Goal: Task Accomplishment & Management: Complete application form

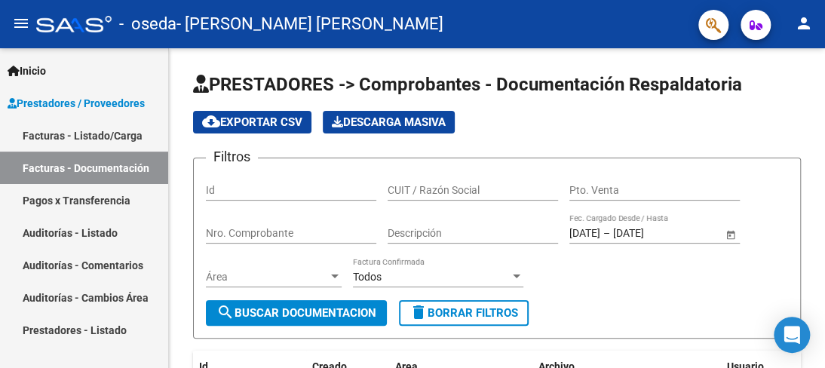
click at [140, 169] on link "Facturas - Documentación" at bounding box center [84, 168] width 168 height 32
click at [821, 332] on div at bounding box center [823, 208] width 4 height 320
click at [822, 62] on div at bounding box center [823, 208] width 4 height 320
click at [823, 165] on div at bounding box center [823, 110] width 4 height 125
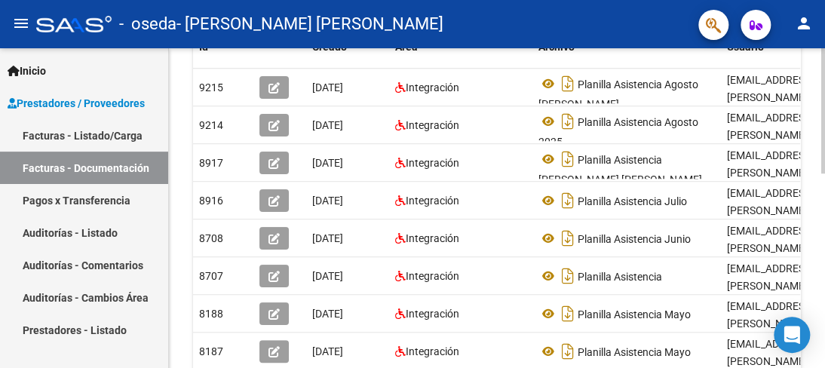
click at [823, 174] on div at bounding box center [823, 208] width 4 height 320
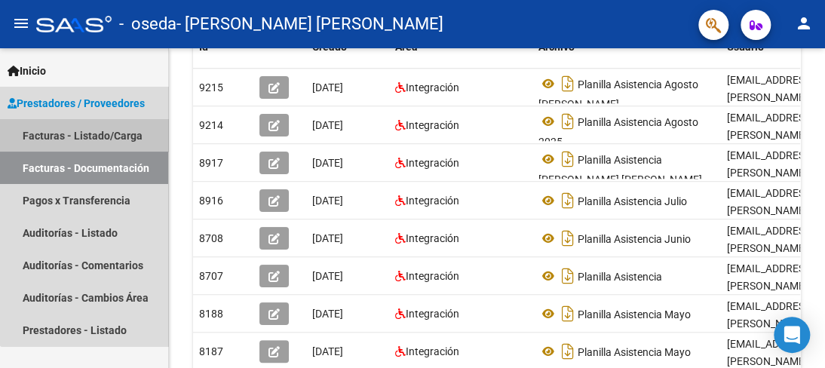
click at [133, 127] on link "Facturas - Listado/Carga" at bounding box center [84, 135] width 168 height 32
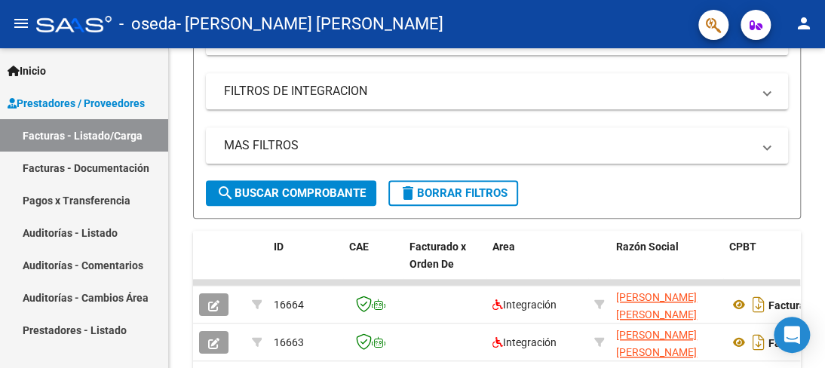
scroll to position [320, 0]
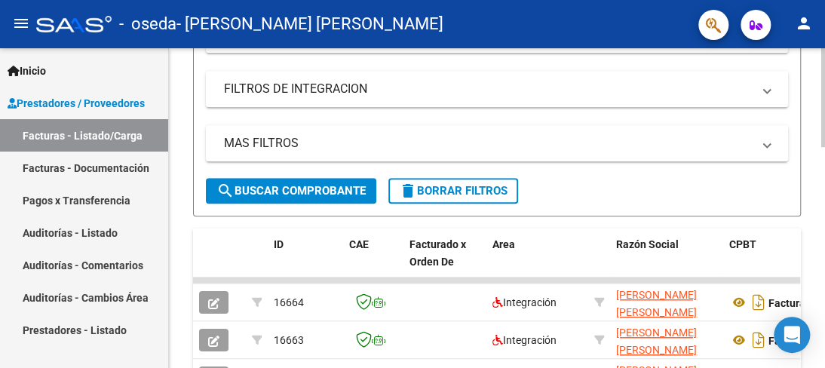
click at [817, 79] on div "Video tutorial PRESTADORES -> Listado de CPBTs Emitidos por Prestadores / Prove…" at bounding box center [497, 240] width 656 height 1023
click at [820, 73] on div "Video tutorial PRESTADORES -> Listado de CPBTs Emitidos por Prestadores / Prove…" at bounding box center [497, 240] width 656 height 1023
click at [823, 85] on div at bounding box center [823, 208] width 4 height 320
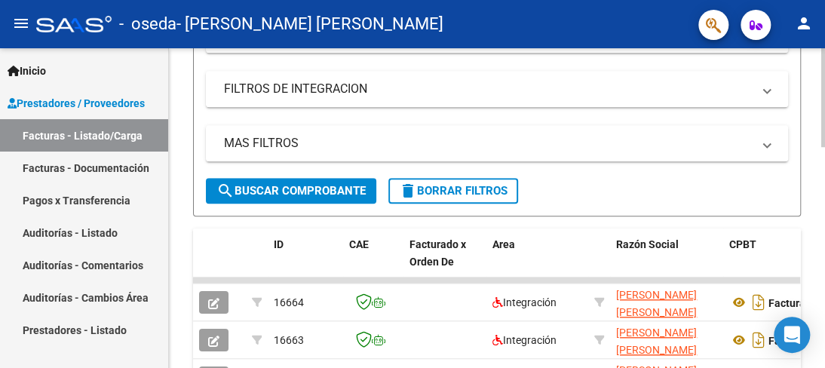
scroll to position [0, 0]
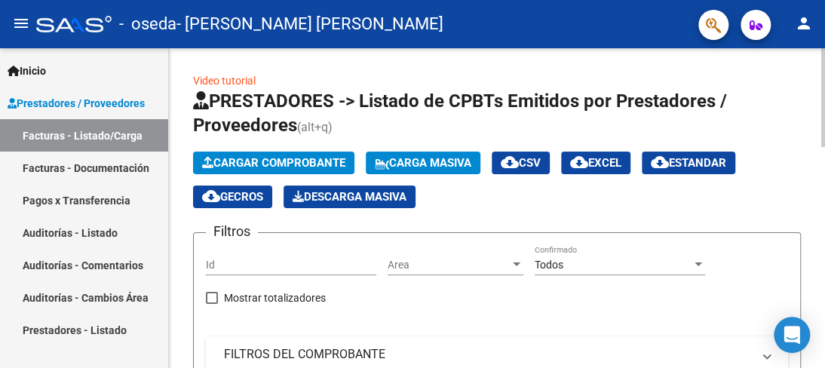
click at [283, 149] on app-list-header "PRESTADORES -> Listado de CPBTs Emitidos por Prestadores / Proveedores (alt+q) …" at bounding box center [497, 312] width 608 height 447
click at [286, 156] on span "Cargar Comprobante" at bounding box center [273, 163] width 143 height 14
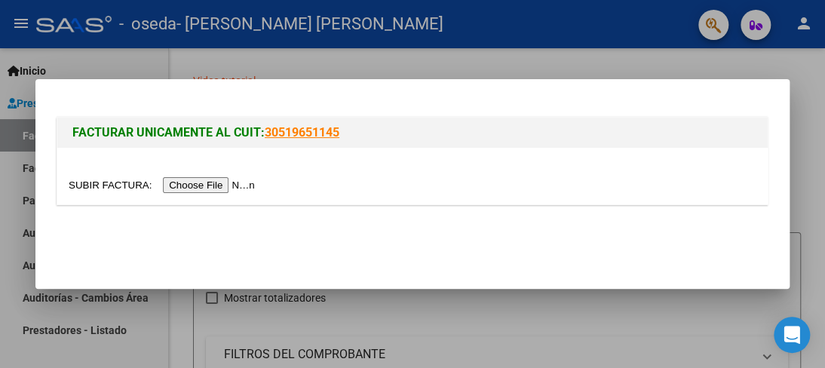
click at [216, 182] on input "file" at bounding box center [164, 185] width 191 height 16
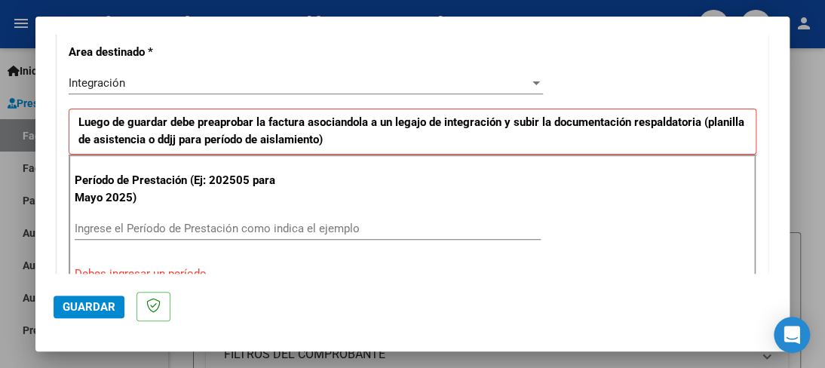
scroll to position [362, 0]
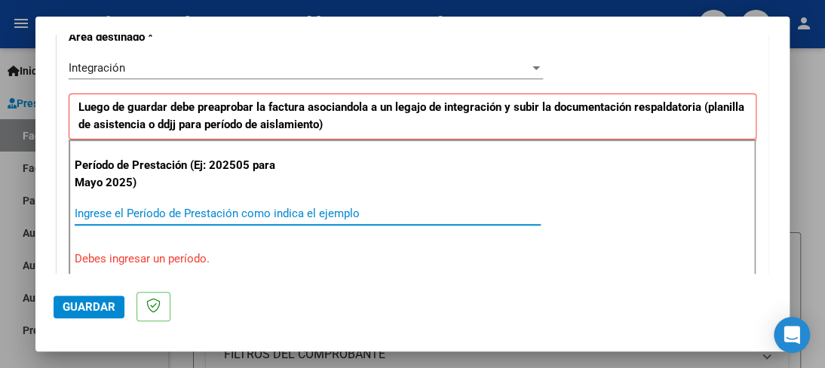
click at [167, 207] on input "Ingrese el Período de Prestación como indica el ejemplo" at bounding box center [308, 214] width 466 height 14
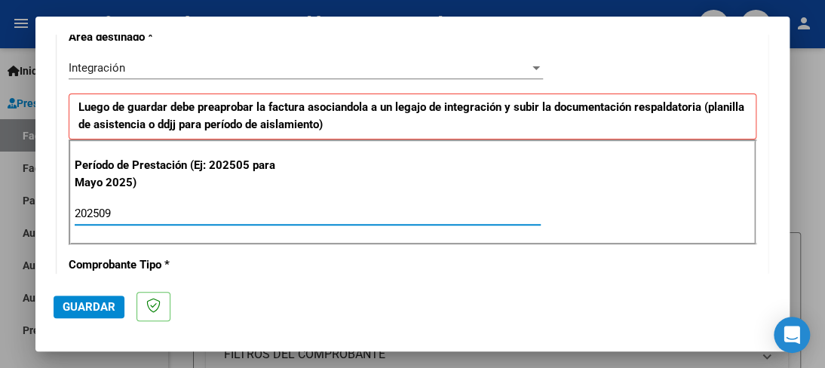
type input "202509"
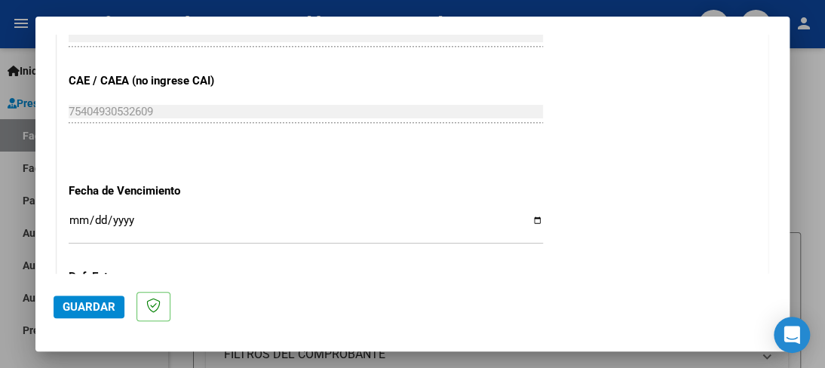
scroll to position [965, 0]
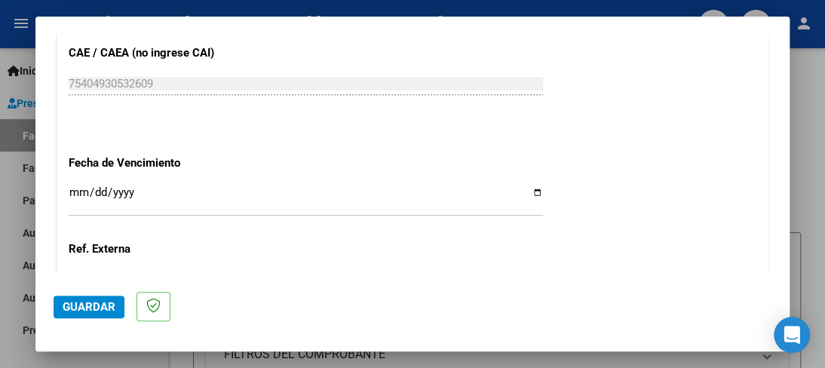
click at [81, 187] on input "Ingresar la fecha" at bounding box center [306, 198] width 474 height 24
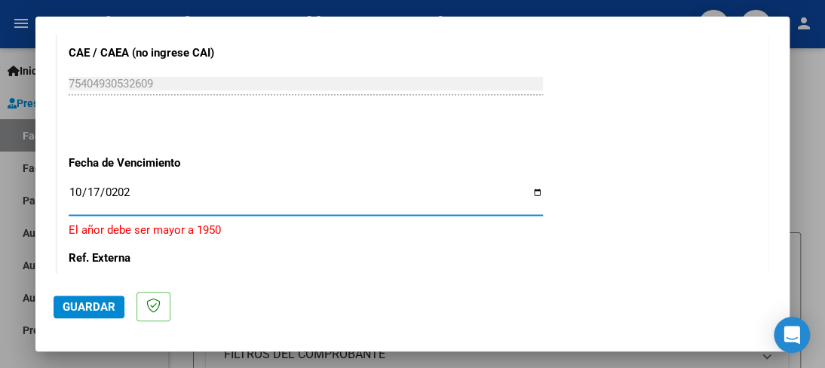
type input "[DATE]"
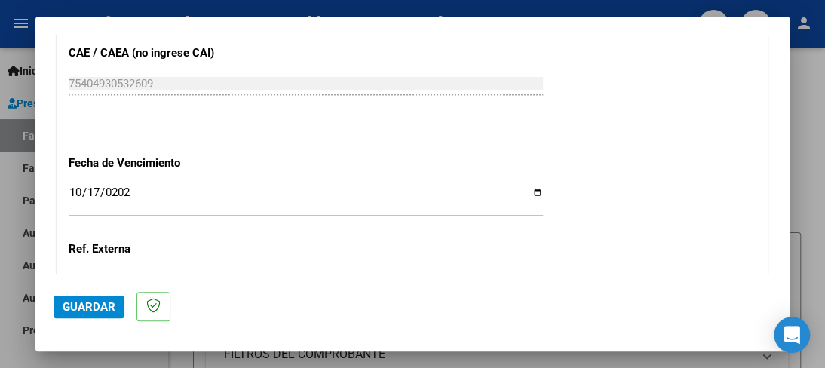
scroll to position [1131, 0]
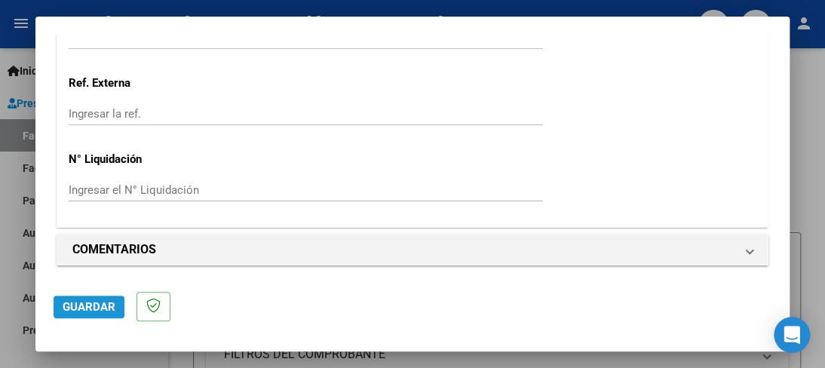
click at [95, 302] on span "Guardar" at bounding box center [89, 307] width 53 height 14
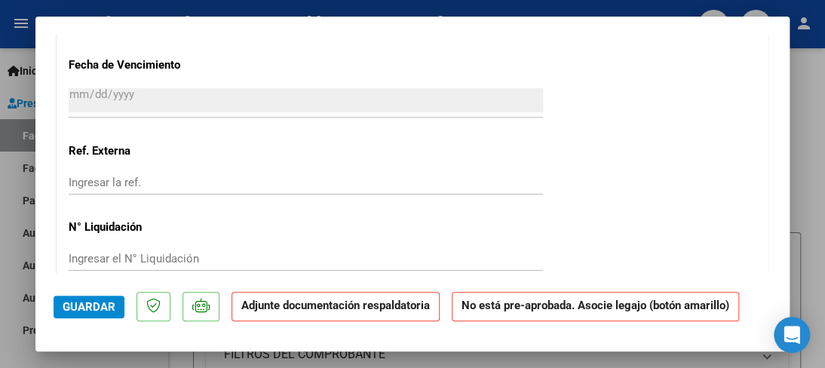
scroll to position [1254, 0]
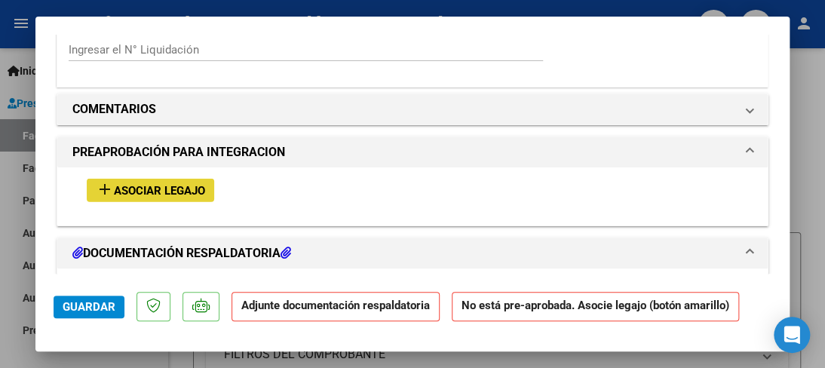
click at [188, 179] on button "add Asociar Legajo" at bounding box center [150, 190] width 127 height 23
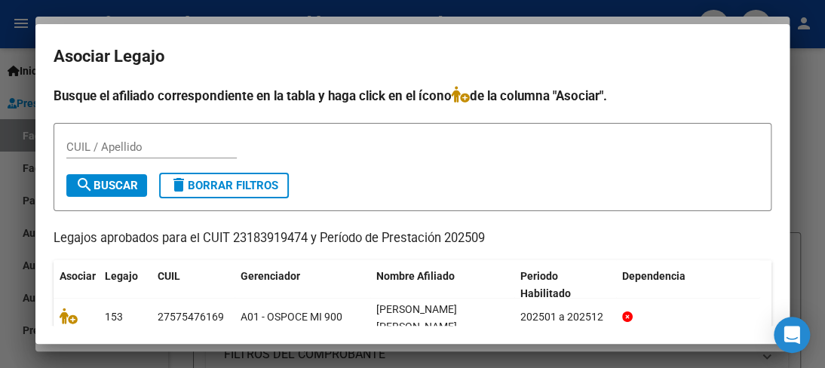
scroll to position [102, 0]
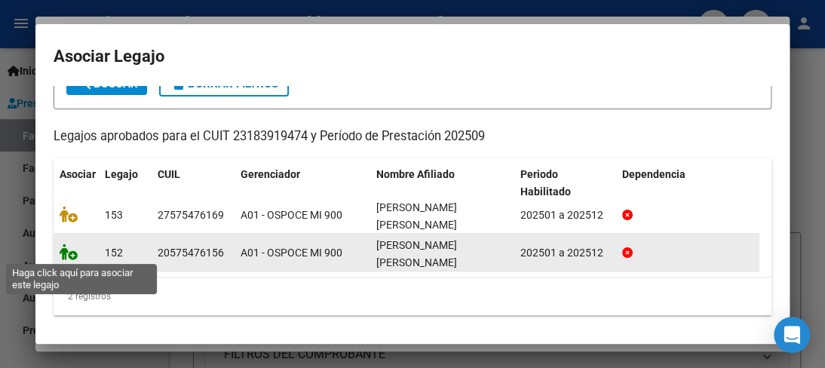
click at [71, 256] on icon at bounding box center [69, 251] width 18 height 17
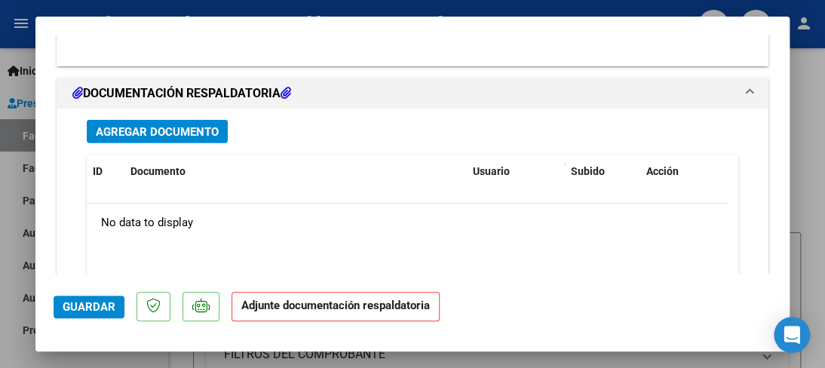
scroll to position [1620, 0]
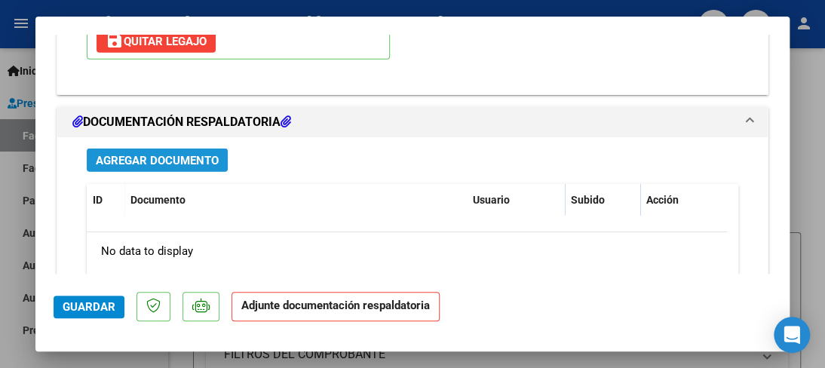
click at [190, 155] on span "Agregar Documento" at bounding box center [157, 161] width 123 height 14
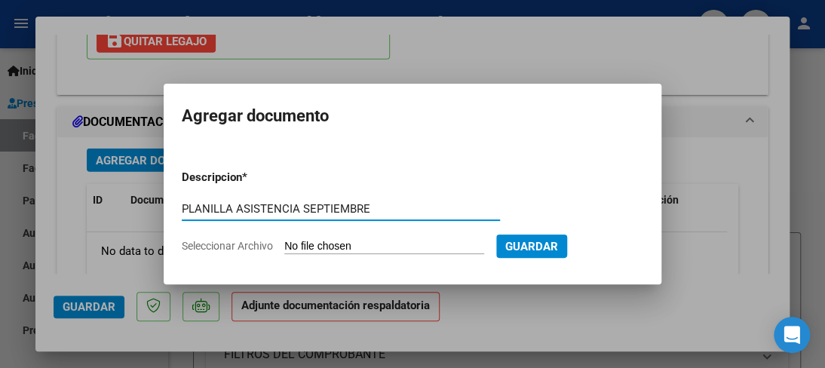
type input "PLANILLA ASISTENCIA SEPTIEMBRE"
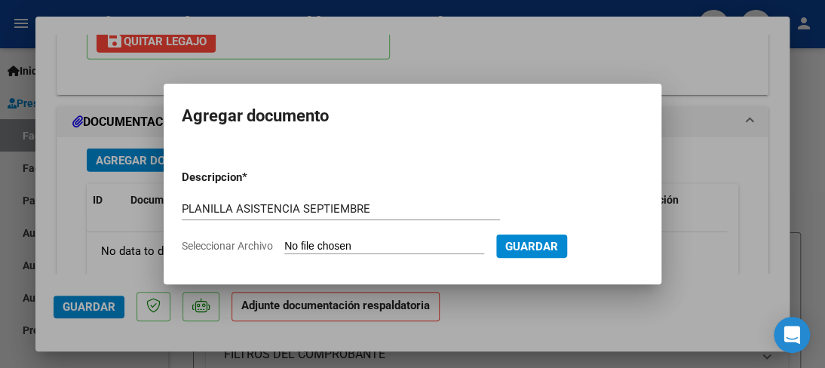
click at [308, 240] on input "Seleccionar Archivo" at bounding box center [384, 247] width 200 height 14
type input "C:\fakepath\[PERSON_NAME]-PLANILLA ASISTENCIA [DATE].pdf"
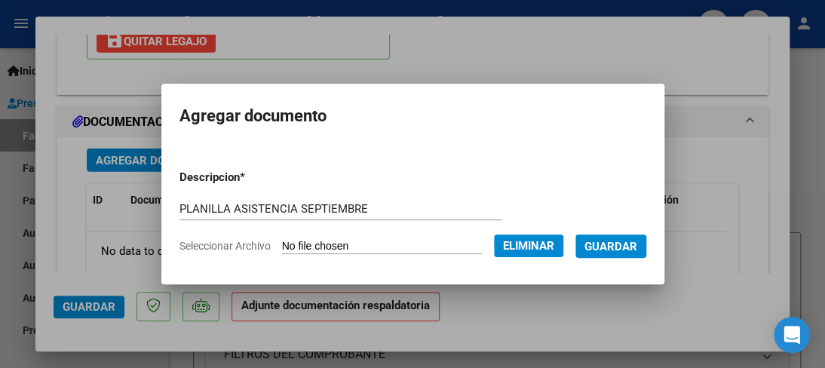
click at [634, 243] on span "Guardar" at bounding box center [610, 247] width 53 height 14
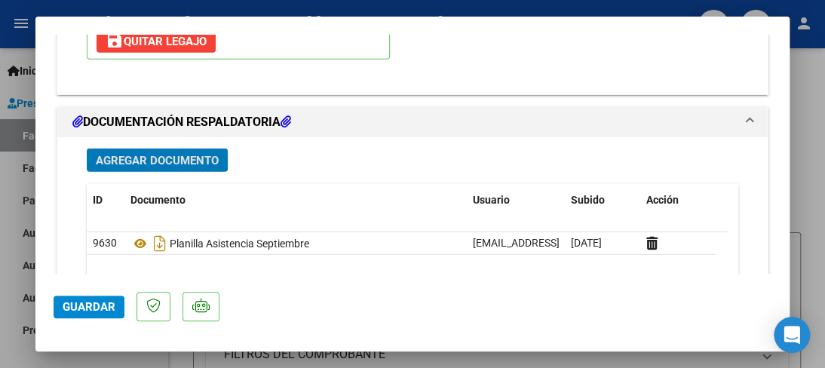
click at [97, 303] on span "Guardar" at bounding box center [89, 307] width 53 height 14
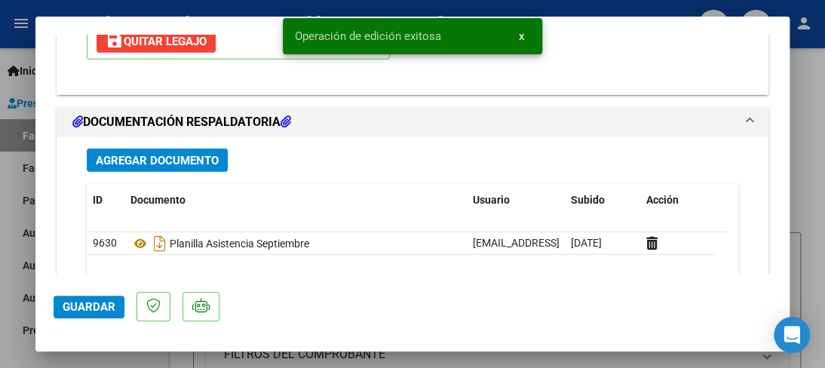
click at [804, 127] on div at bounding box center [412, 184] width 825 height 368
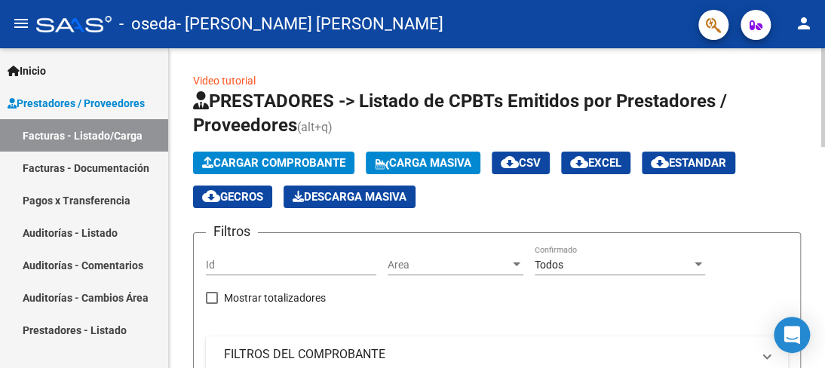
scroll to position [320, 0]
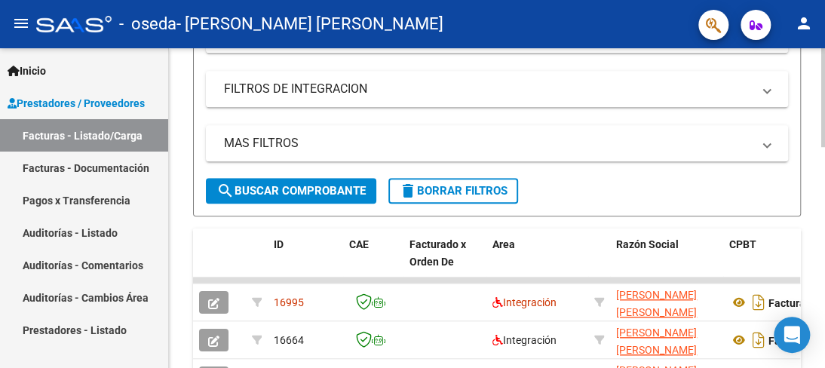
click at [821, 277] on div at bounding box center [823, 208] width 4 height 320
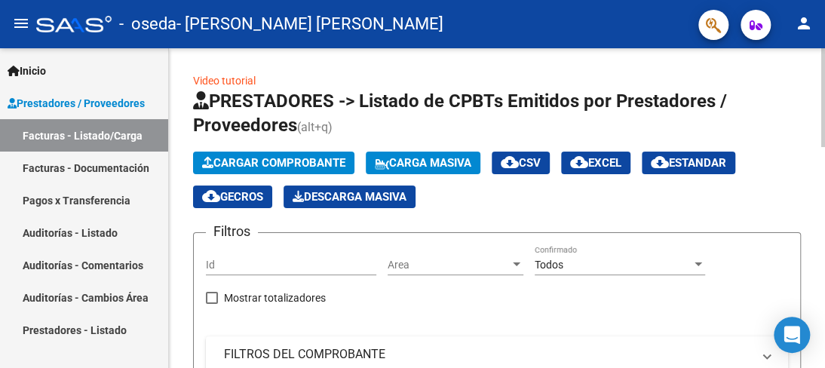
click at [821, 97] on div at bounding box center [823, 208] width 4 height 320
click at [289, 155] on button "Cargar Comprobante" at bounding box center [273, 163] width 161 height 23
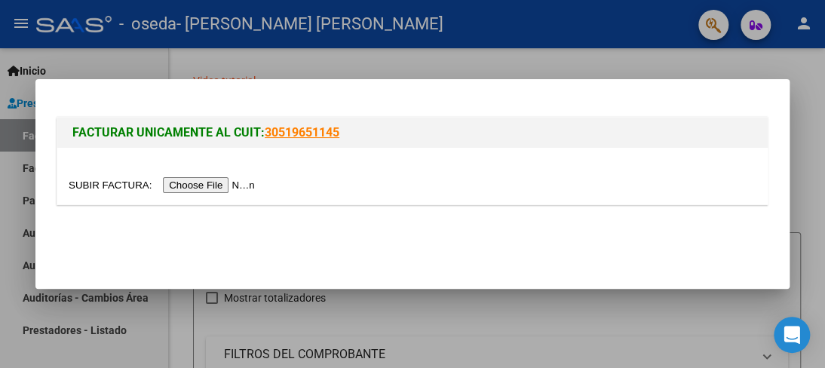
click at [241, 185] on input "file" at bounding box center [164, 185] width 191 height 16
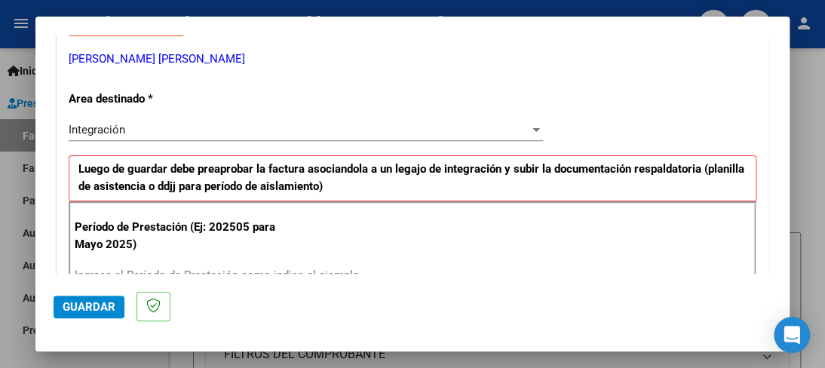
scroll to position [302, 0]
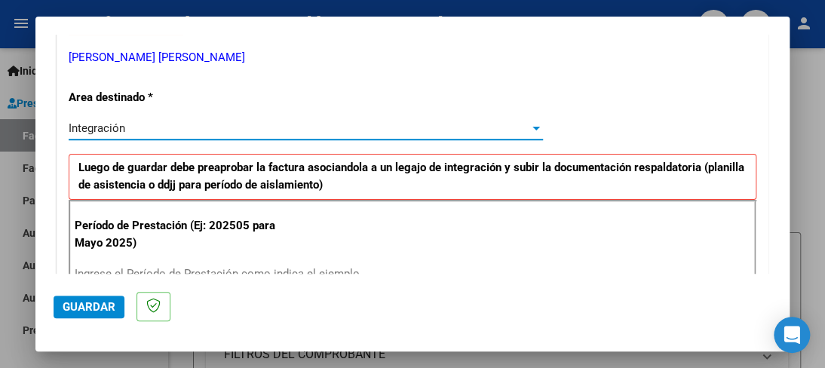
click at [532, 129] on div at bounding box center [536, 129] width 8 height 4
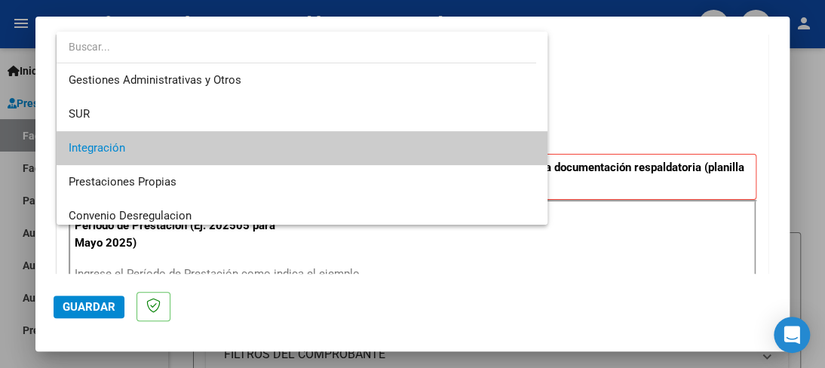
scroll to position [0, 0]
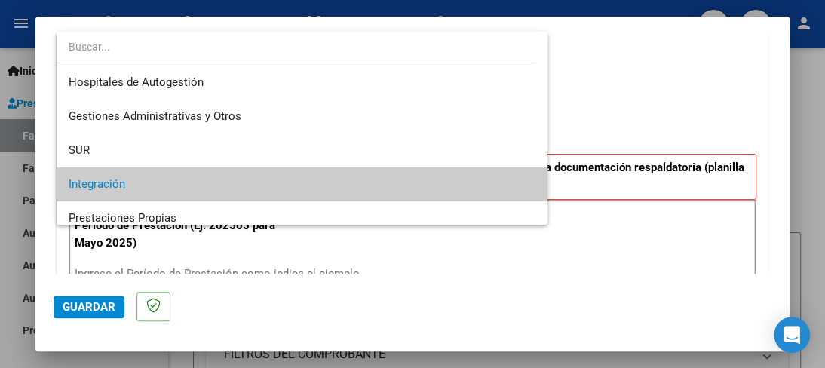
click at [586, 90] on div at bounding box center [412, 184] width 825 height 368
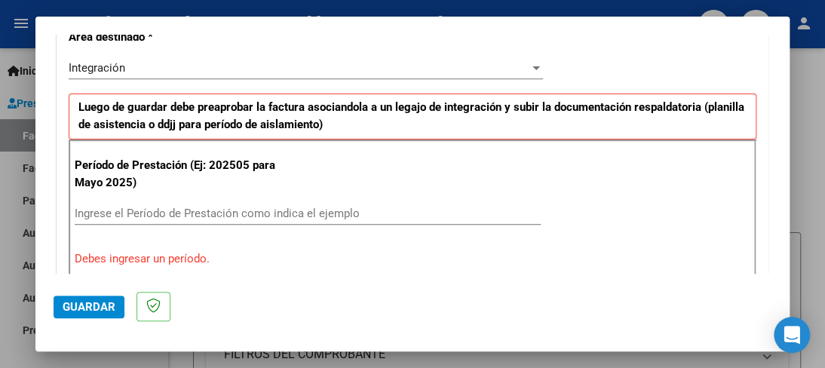
scroll to position [392, 0]
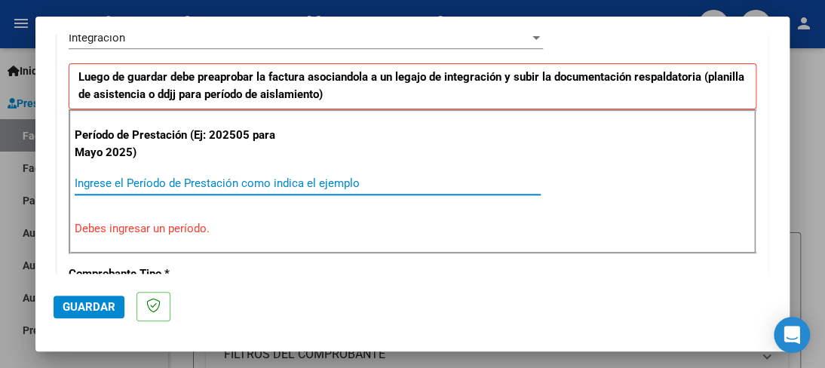
click at [181, 176] on input "Ingrese el Período de Prestación como indica el ejemplo" at bounding box center [308, 183] width 466 height 14
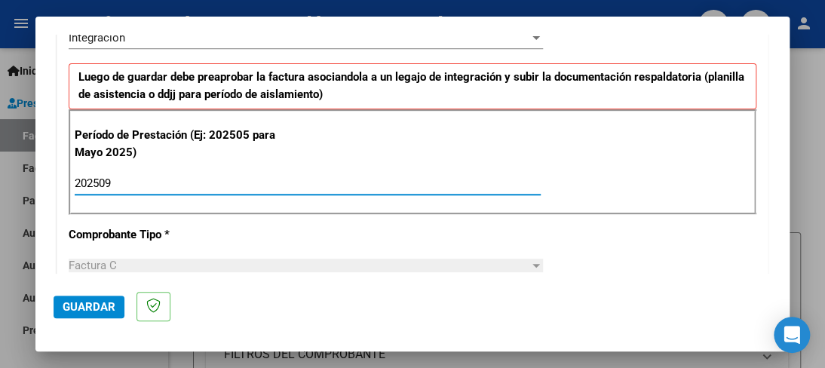
type input "202509"
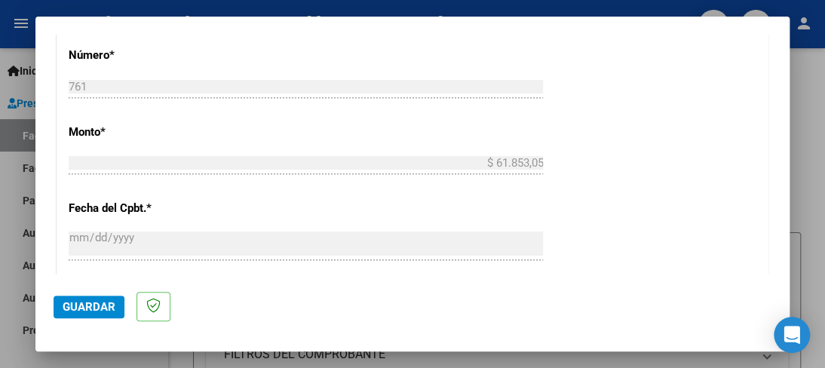
scroll to position [932, 0]
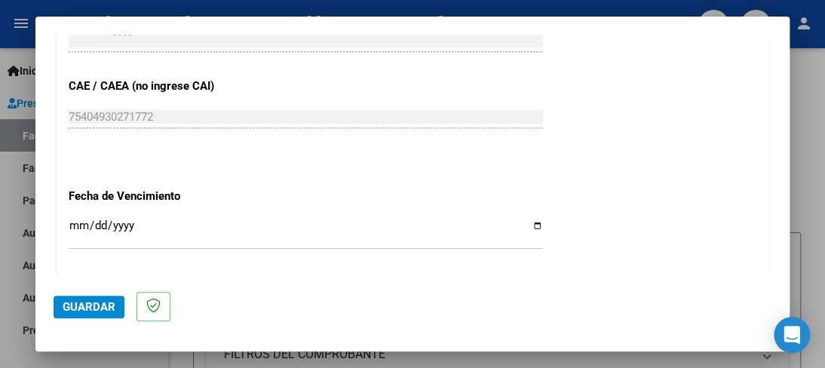
click at [72, 225] on input "Ingresar la fecha" at bounding box center [306, 231] width 474 height 24
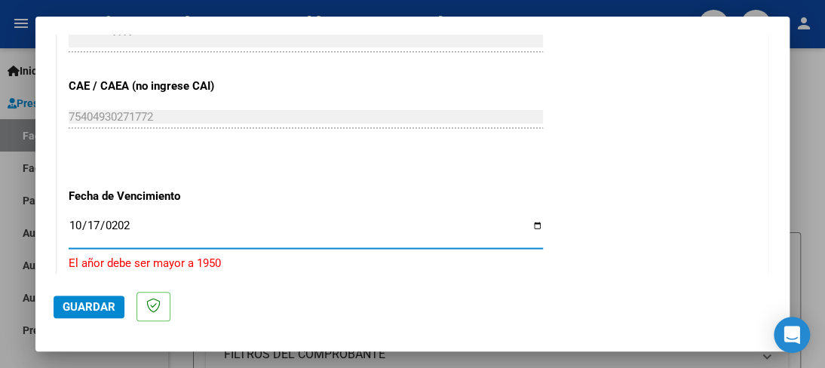
type input "[DATE]"
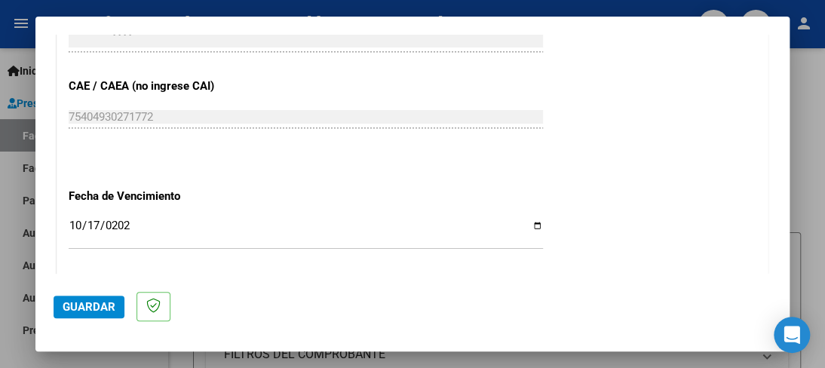
scroll to position [1131, 0]
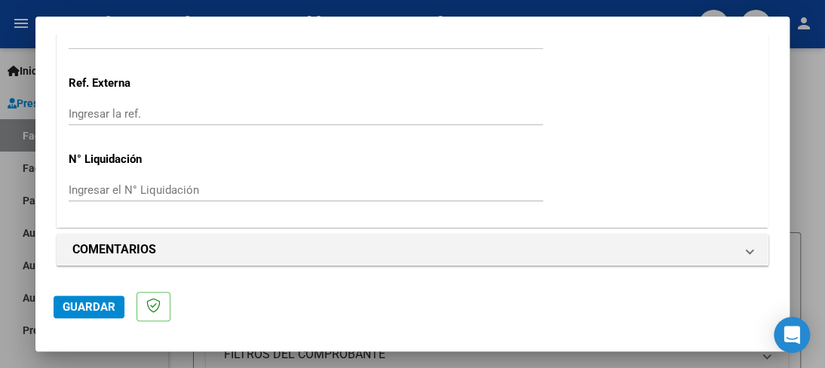
click at [90, 311] on span "Guardar" at bounding box center [89, 307] width 53 height 14
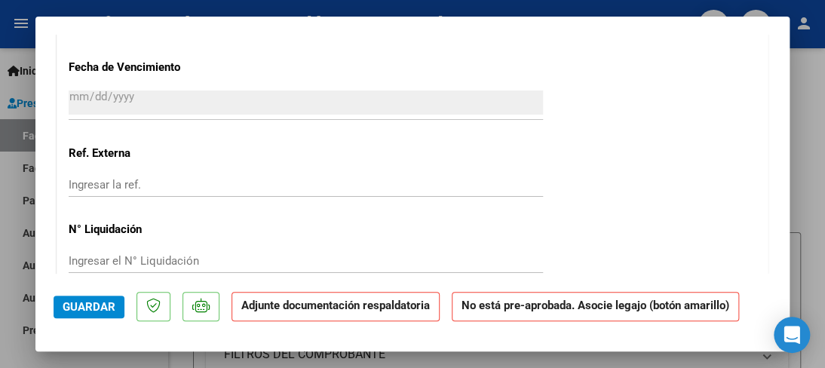
scroll to position [1252, 0]
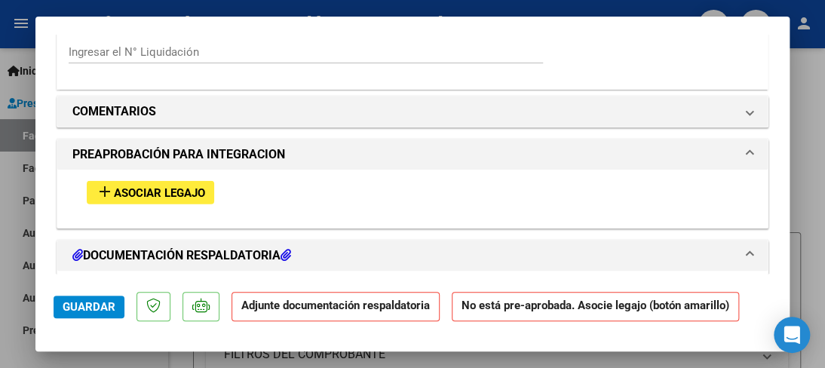
click at [197, 181] on button "add Asociar Legajo" at bounding box center [150, 192] width 127 height 23
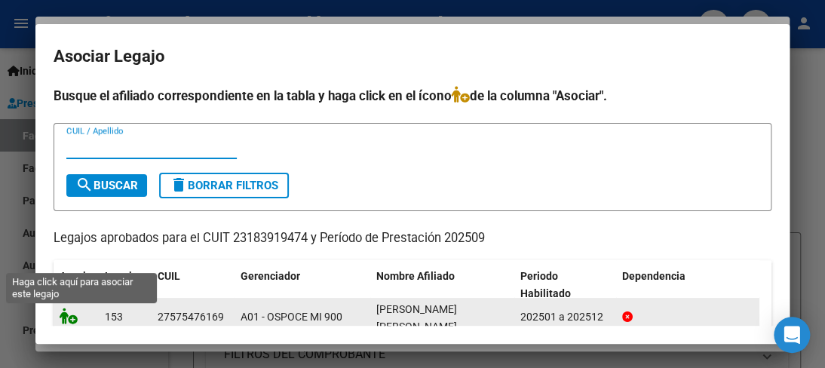
click at [72, 321] on icon at bounding box center [69, 316] width 18 height 17
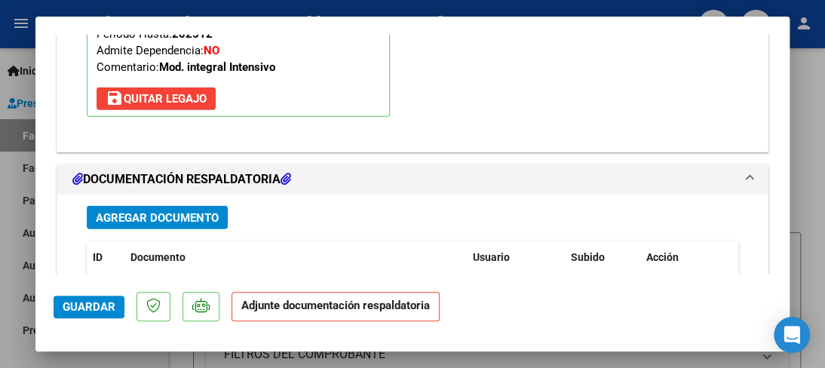
scroll to position [1593, 0]
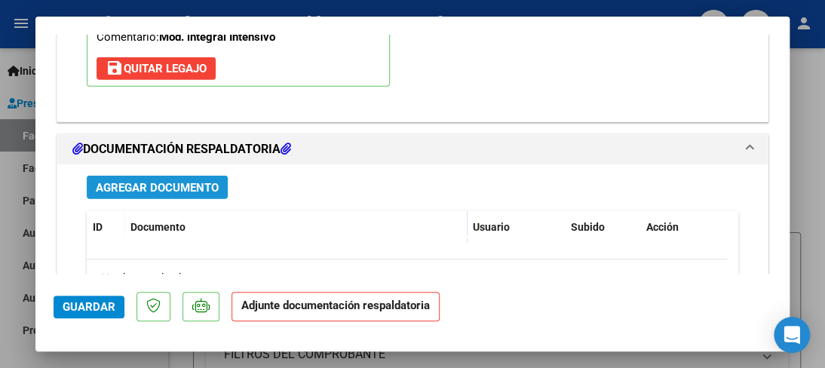
click at [190, 182] on span "Agregar Documento" at bounding box center [157, 188] width 123 height 14
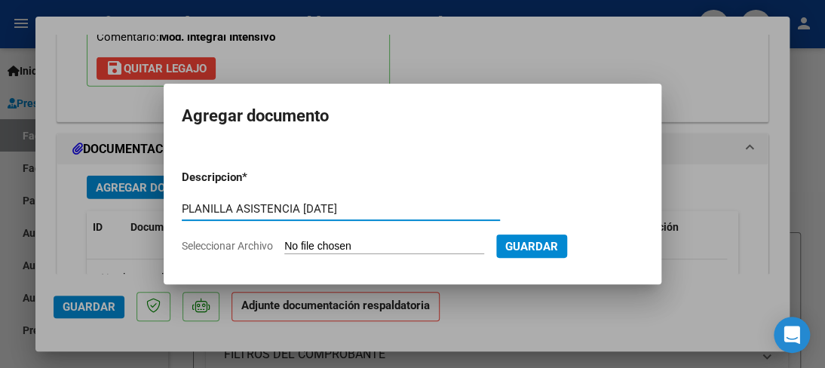
type input "PLANILLA ASISTENCIA [DATE]"
click at [293, 249] on input "Seleccionar Archivo" at bounding box center [384, 247] width 200 height 14
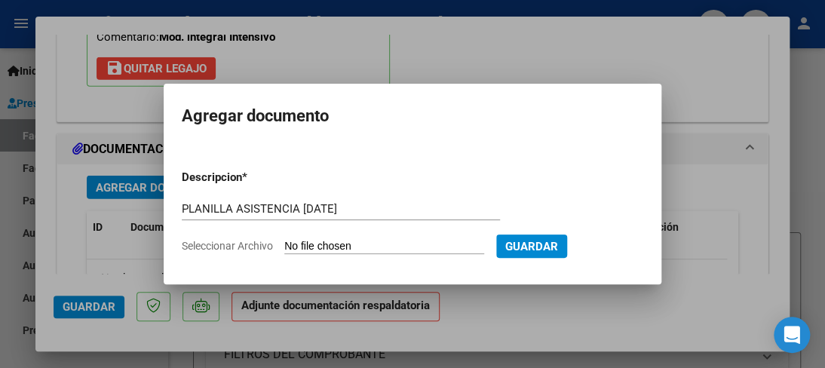
type input "C:\fakepath\ISABELLA [DATE].pdf"
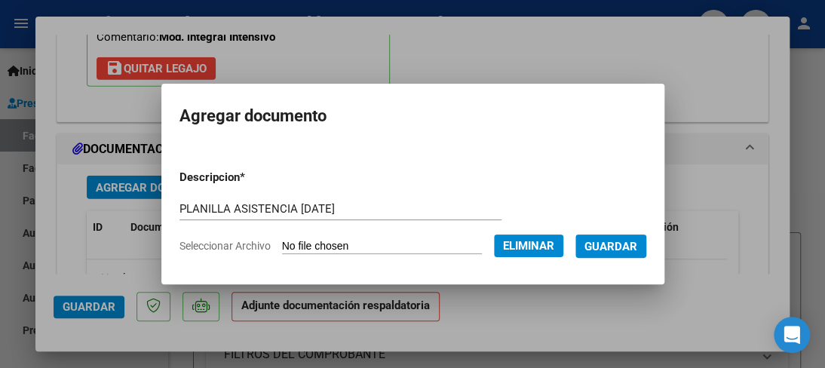
click at [620, 240] on span "Guardar" at bounding box center [610, 247] width 53 height 14
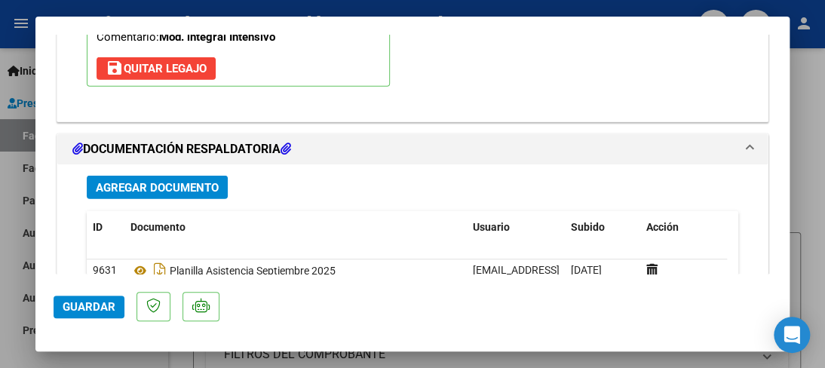
scroll to position [1800, 0]
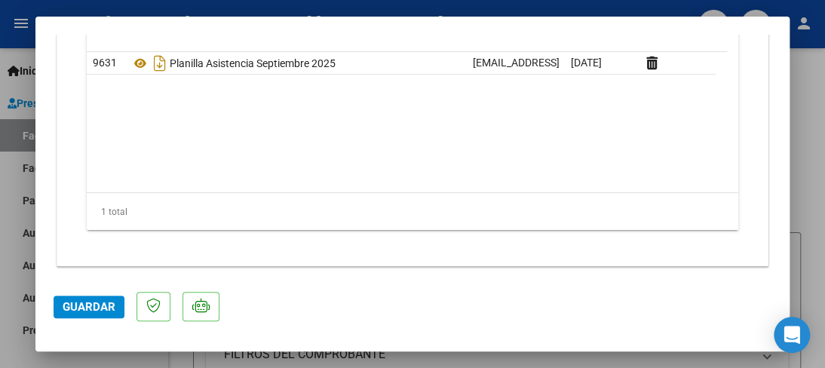
click at [96, 309] on span "Guardar" at bounding box center [89, 307] width 53 height 14
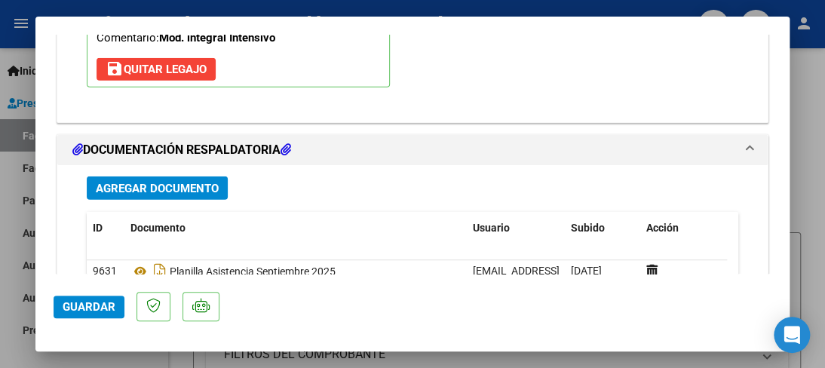
scroll to position [1383, 0]
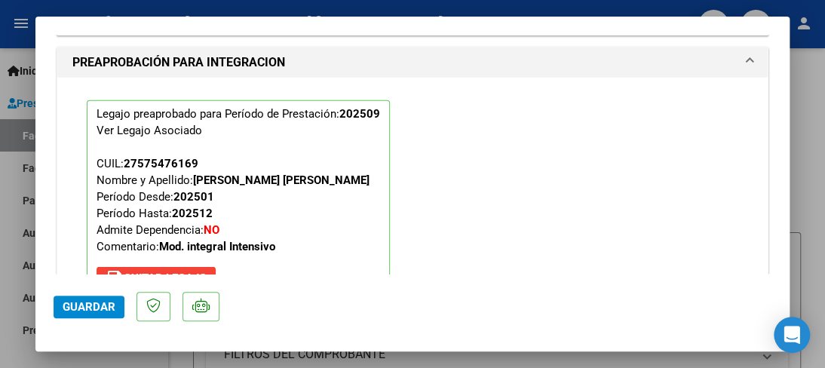
click at [802, 145] on div at bounding box center [412, 184] width 825 height 368
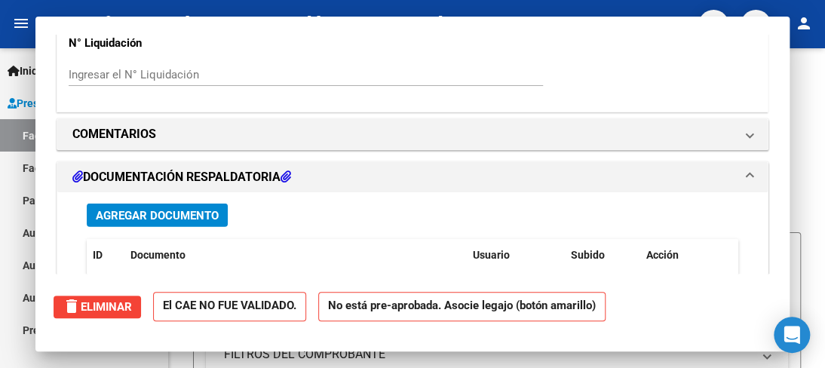
scroll to position [0, 0]
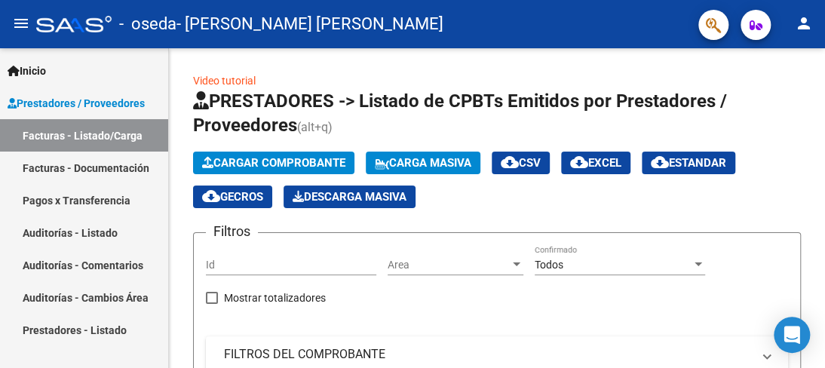
click at [115, 160] on link "Facturas - Documentación" at bounding box center [84, 168] width 168 height 32
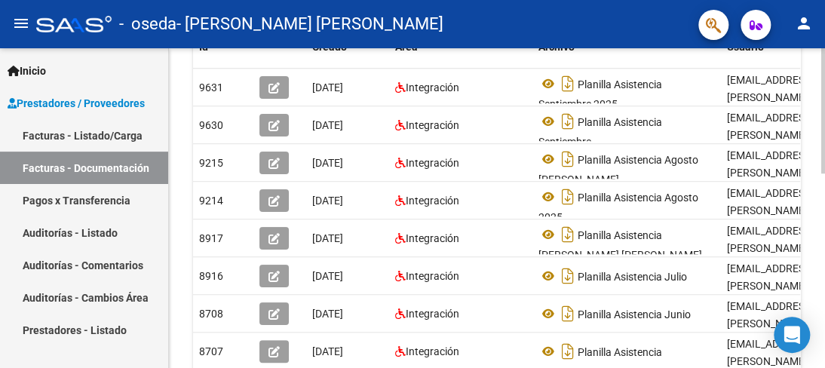
click at [822, 177] on div at bounding box center [823, 208] width 4 height 320
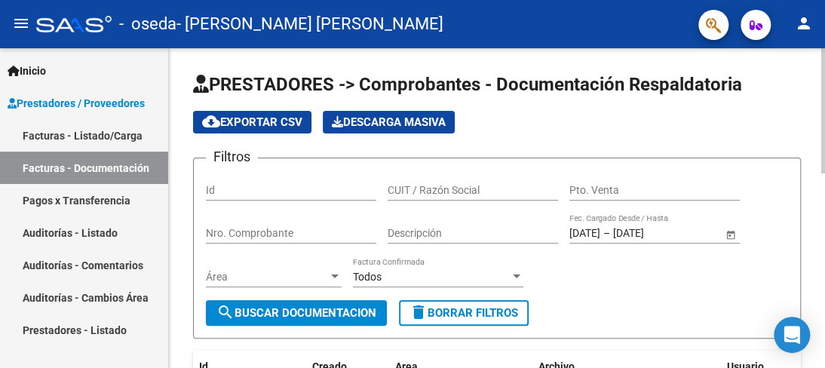
click at [822, 81] on div at bounding box center [823, 208] width 4 height 320
